Goal: Check status: Check status

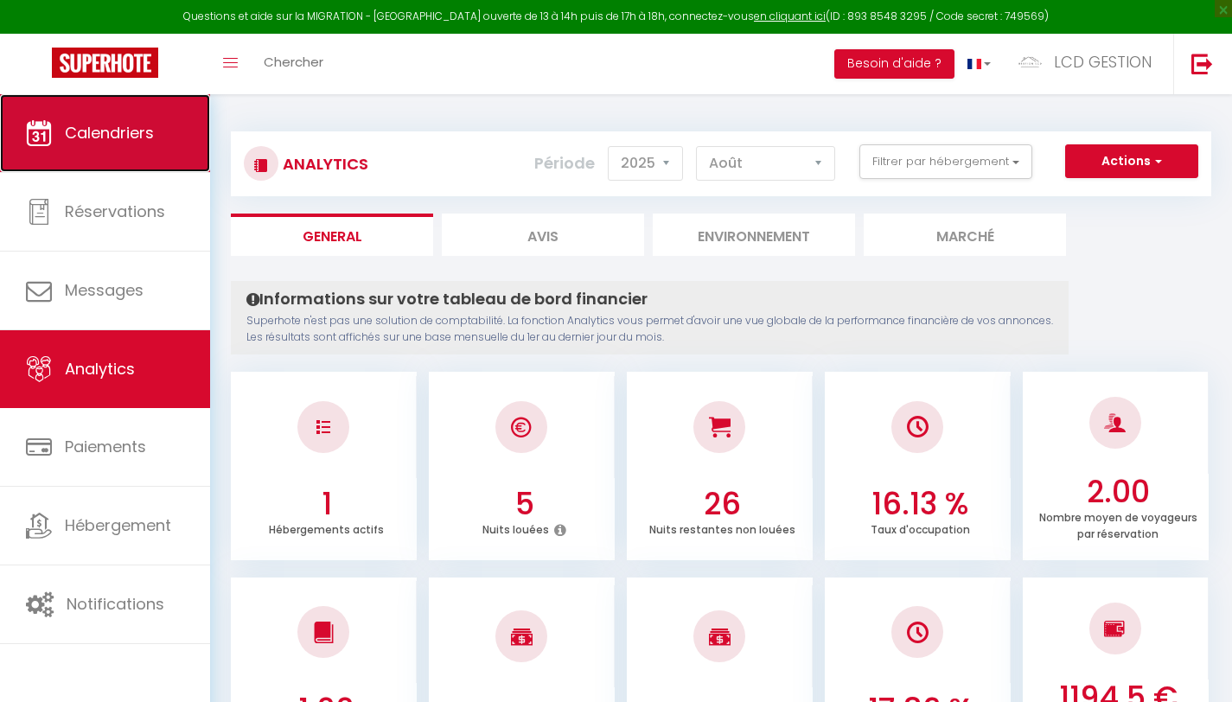
click at [110, 160] on link "Calendriers" at bounding box center [105, 133] width 210 height 78
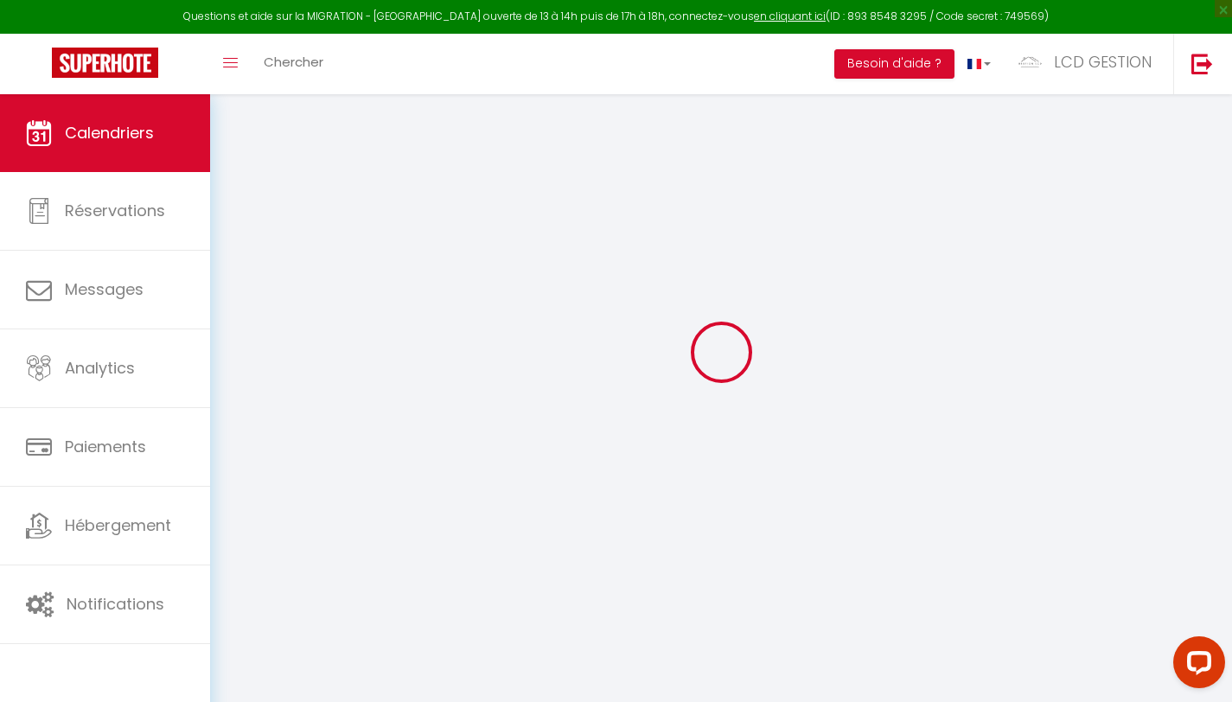
select select
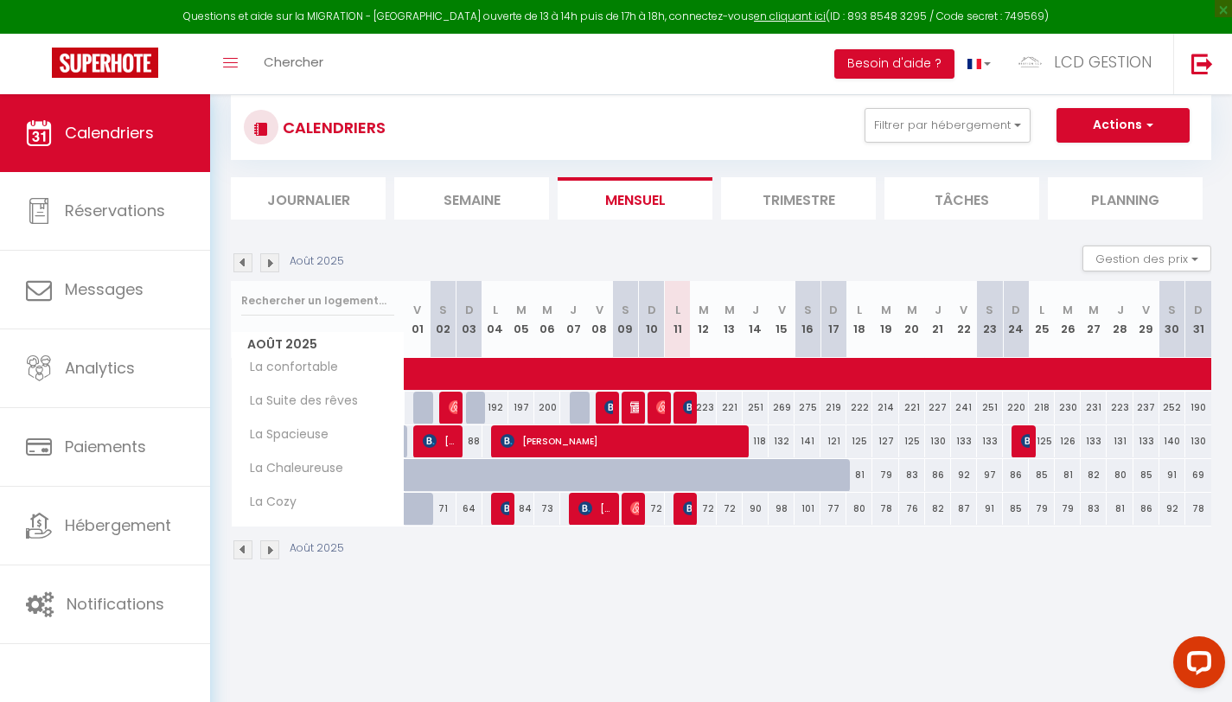
scroll to position [46, 0]
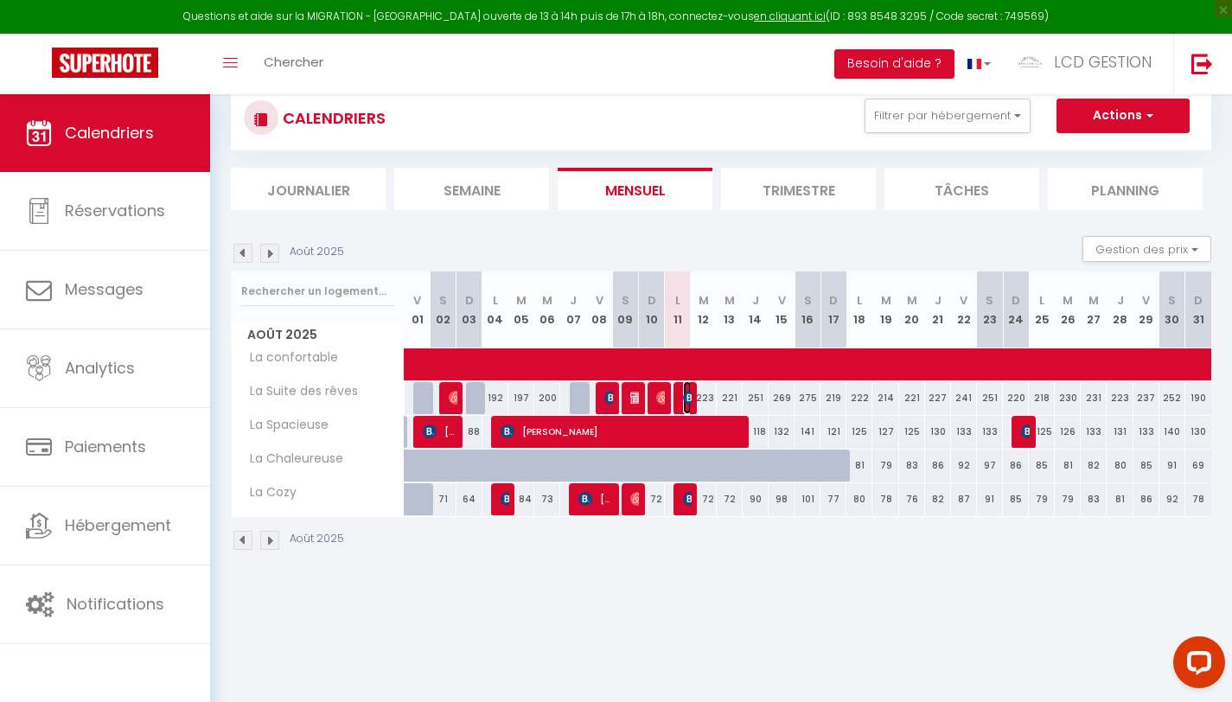
click at [687, 398] on img at bounding box center [690, 398] width 14 height 14
select select "OK"
select select "KO"
select select "0"
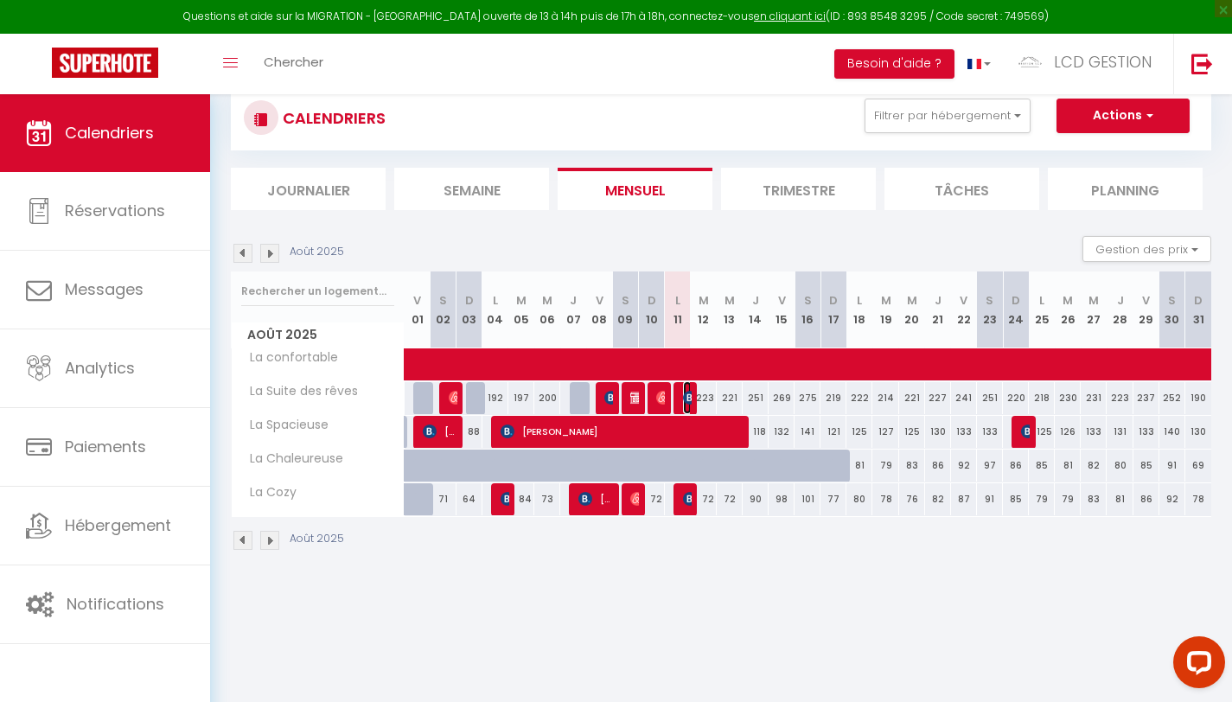
select select "1"
select select
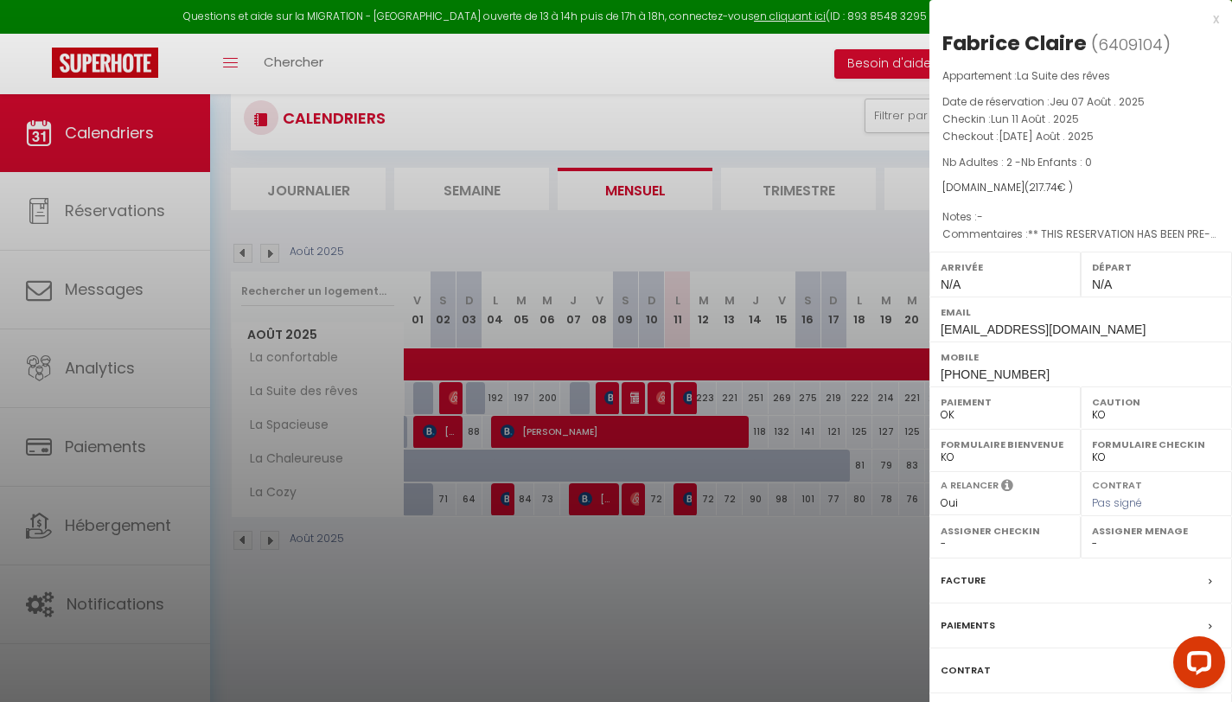
click at [772, 244] on div at bounding box center [616, 351] width 1232 height 702
